Goal: Information Seeking & Learning: Learn about a topic

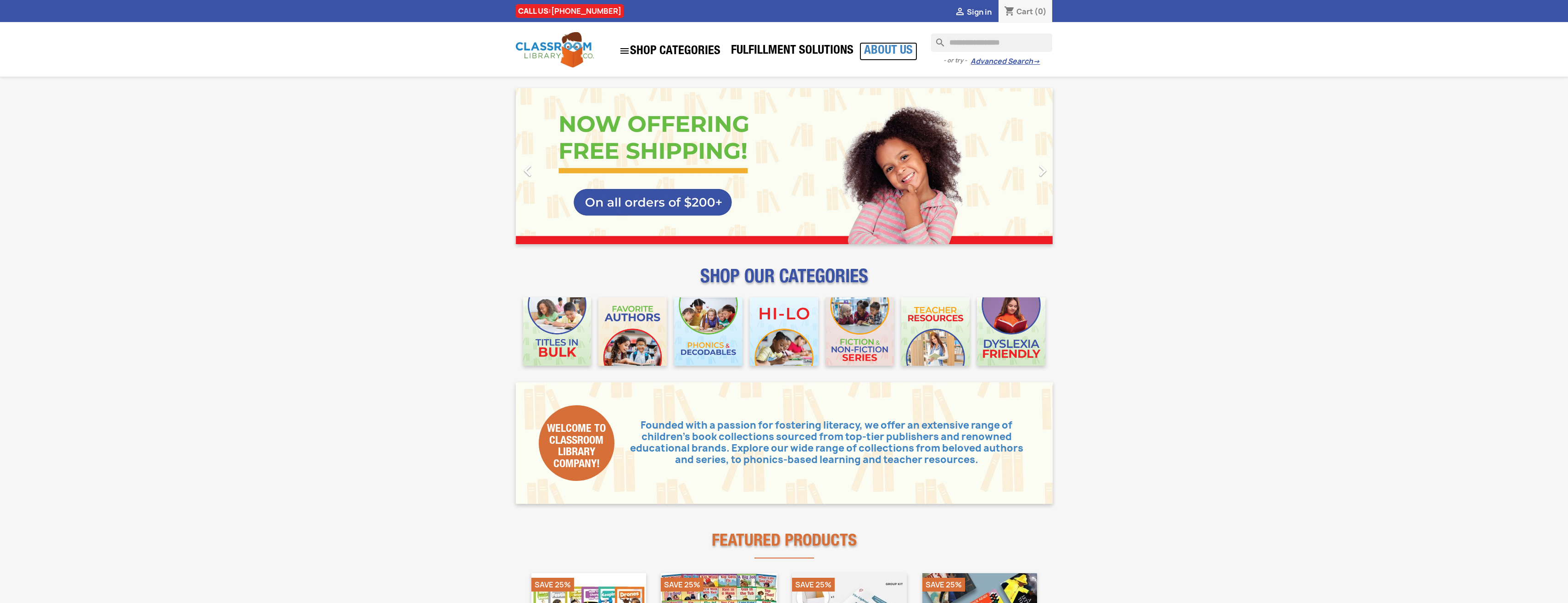
click at [891, 44] on link "About Us" at bounding box center [888, 51] width 58 height 18
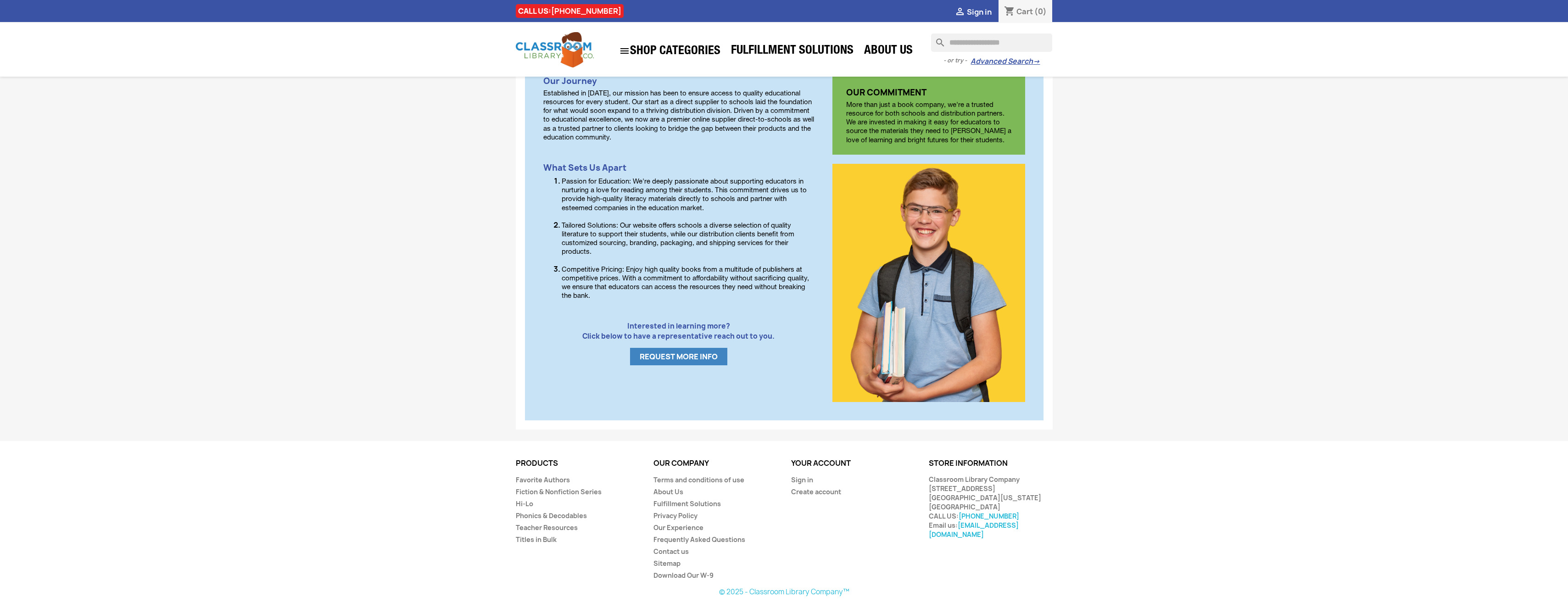
scroll to position [347, 0]
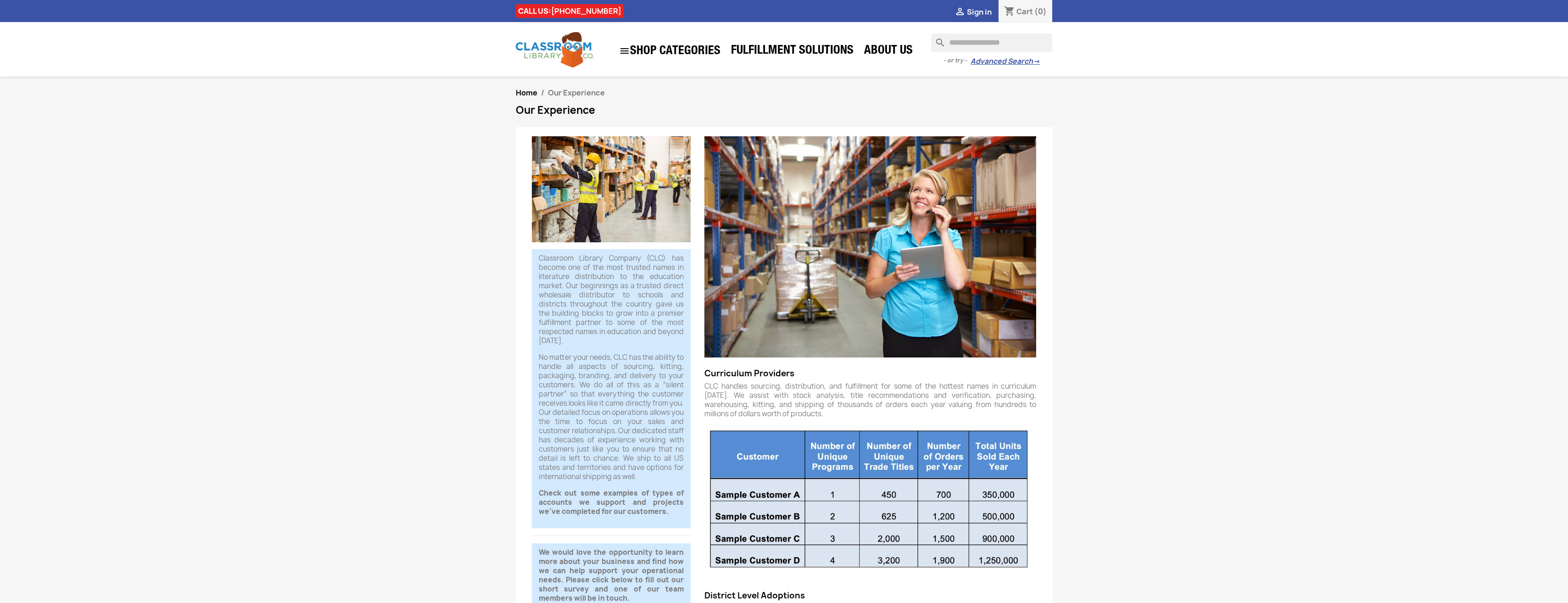
drag, startPoint x: 752, startPoint y: 168, endPoint x: 1255, endPoint y: 163, distance: 503.0
click at [1255, 163] on section "Home Our Experience Our Experience Classroom Library Company (CLC) has become o…" at bounding box center [784, 480] width 1568 height 807
